Goal: Information Seeking & Learning: Check status

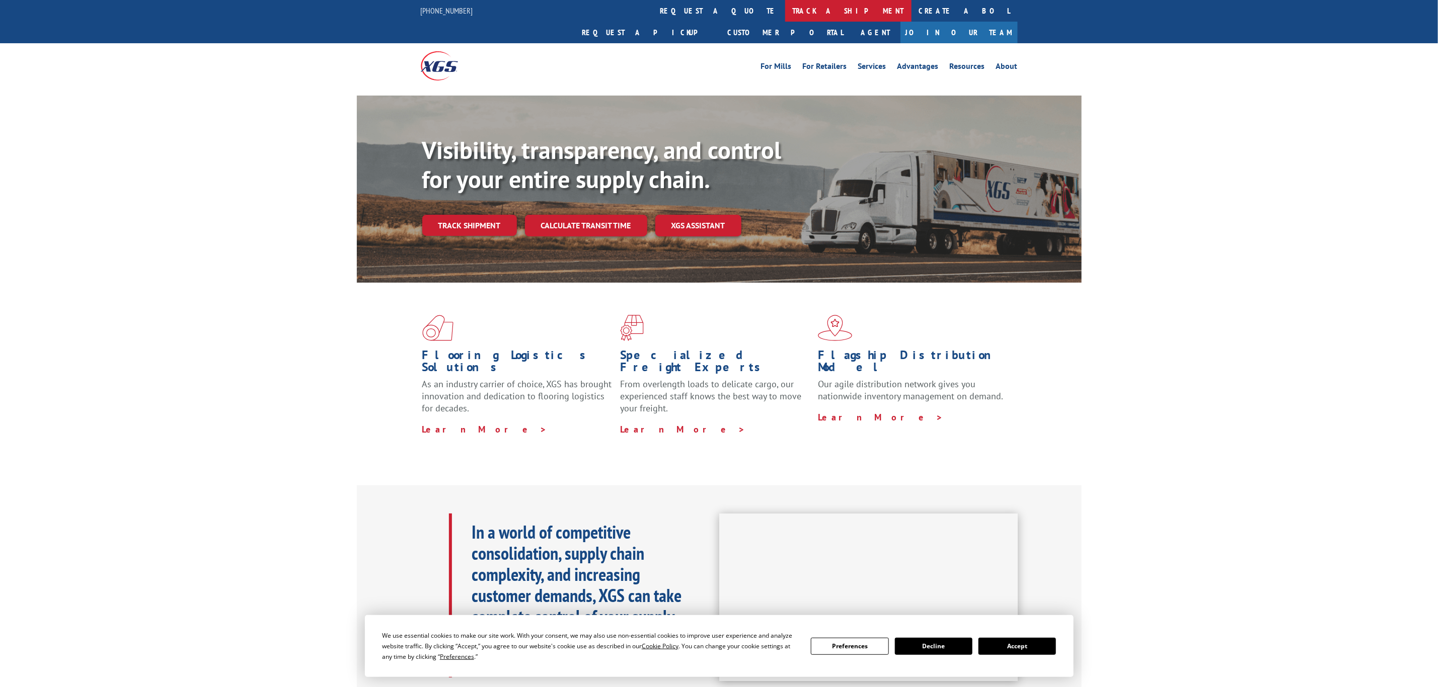
click at [785, 7] on link "track a shipment" at bounding box center [848, 11] width 126 height 22
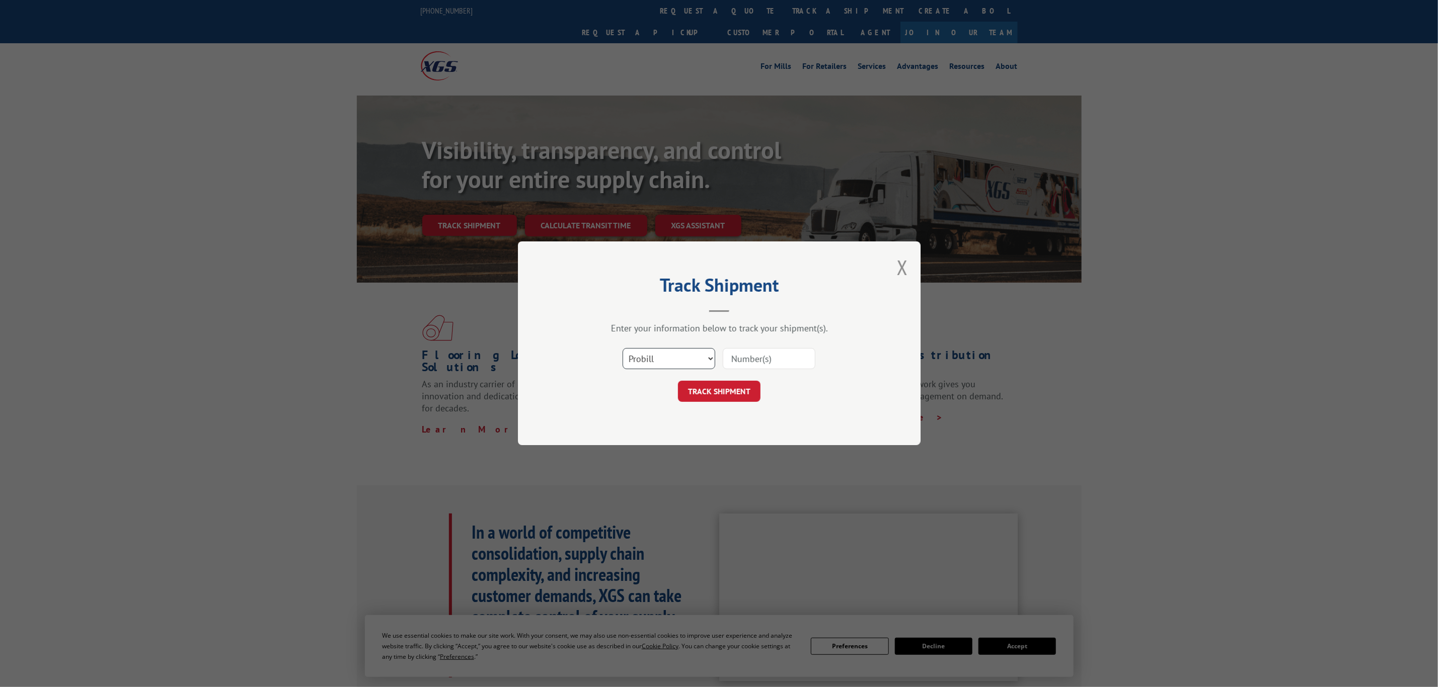
click at [678, 355] on select "Select category... Probill BOL PO" at bounding box center [669, 359] width 93 height 21
select select "bol"
click at [623, 349] on select "Select category... Probill BOL PO" at bounding box center [669, 359] width 93 height 21
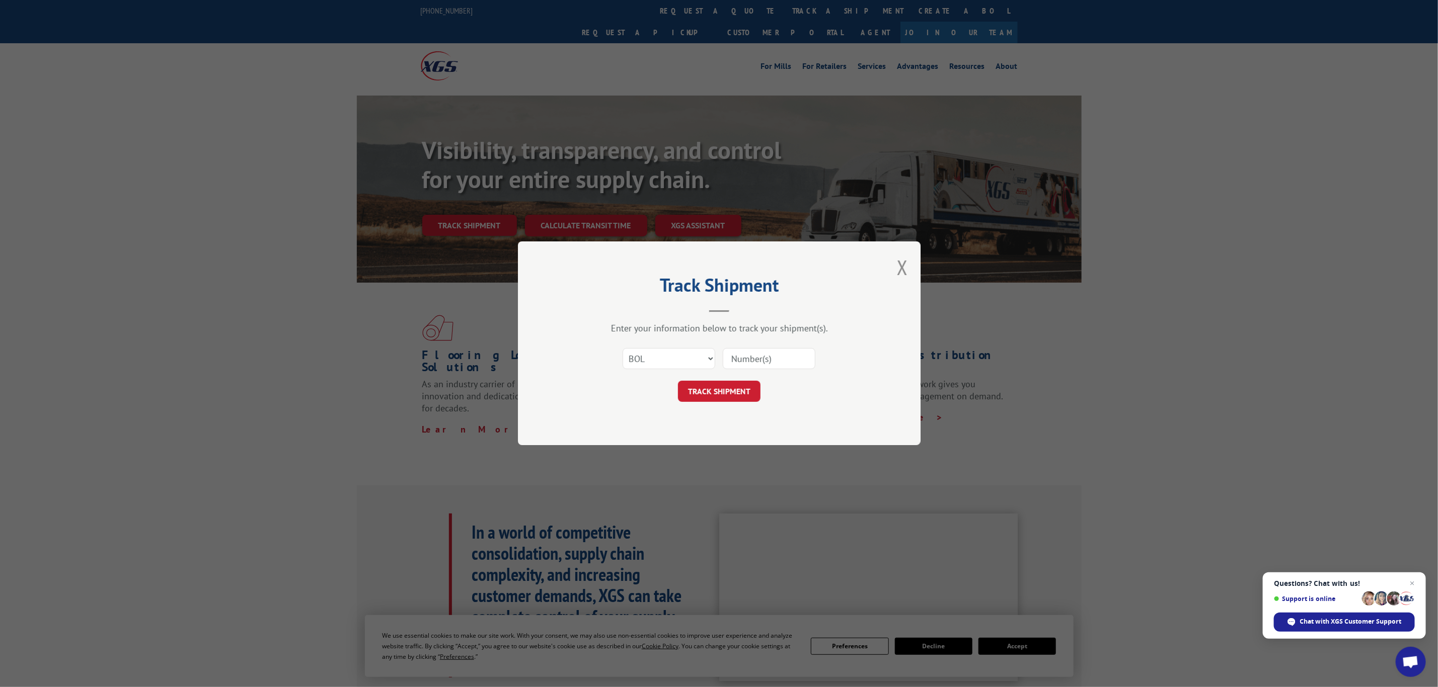
click at [716, 351] on div "Select category... Probill BOL PO" at bounding box center [719, 359] width 302 height 33
click at [747, 355] on input at bounding box center [769, 359] width 93 height 21
paste input "5609093"
type input "5609093"
click at [728, 390] on button "TRACK SHIPMENT" at bounding box center [719, 391] width 83 height 21
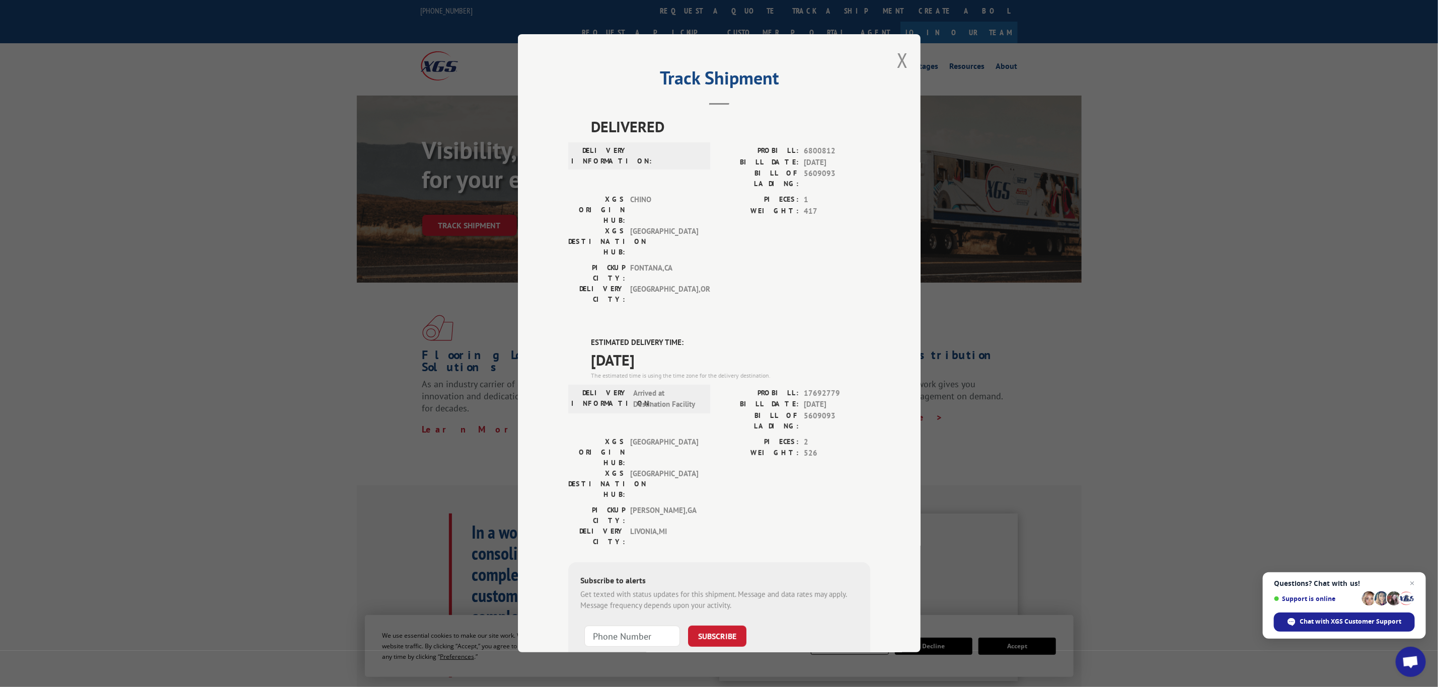
drag, startPoint x: 678, startPoint y: 296, endPoint x: 589, endPoint y: 284, distance: 89.4
click at [589, 337] on div "ESTIMATED DELIVERY TIME: [DATE] The estimated time is using the time zone for t…" at bounding box center [719, 518] width 302 height 362
copy div "ESTIMATED DELIVERY TIME: [DATE]"
click at [904, 65] on button "Close modal" at bounding box center [902, 60] width 11 height 27
